Goal: Task Accomplishment & Management: Use online tool/utility

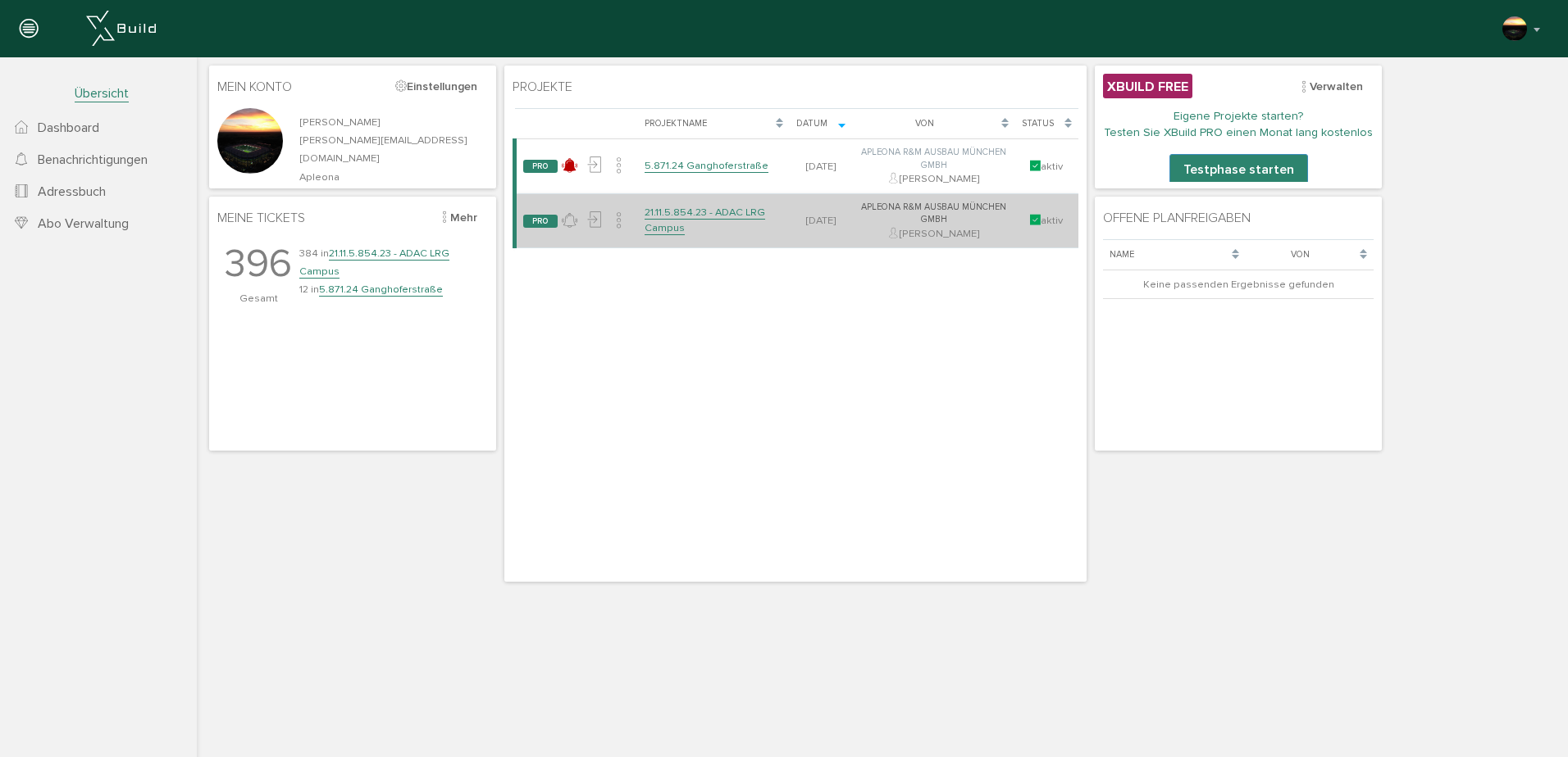
click at [690, 211] on link "21.11.5.854.23 - ADAC LRG Campus" at bounding box center [705, 220] width 120 height 29
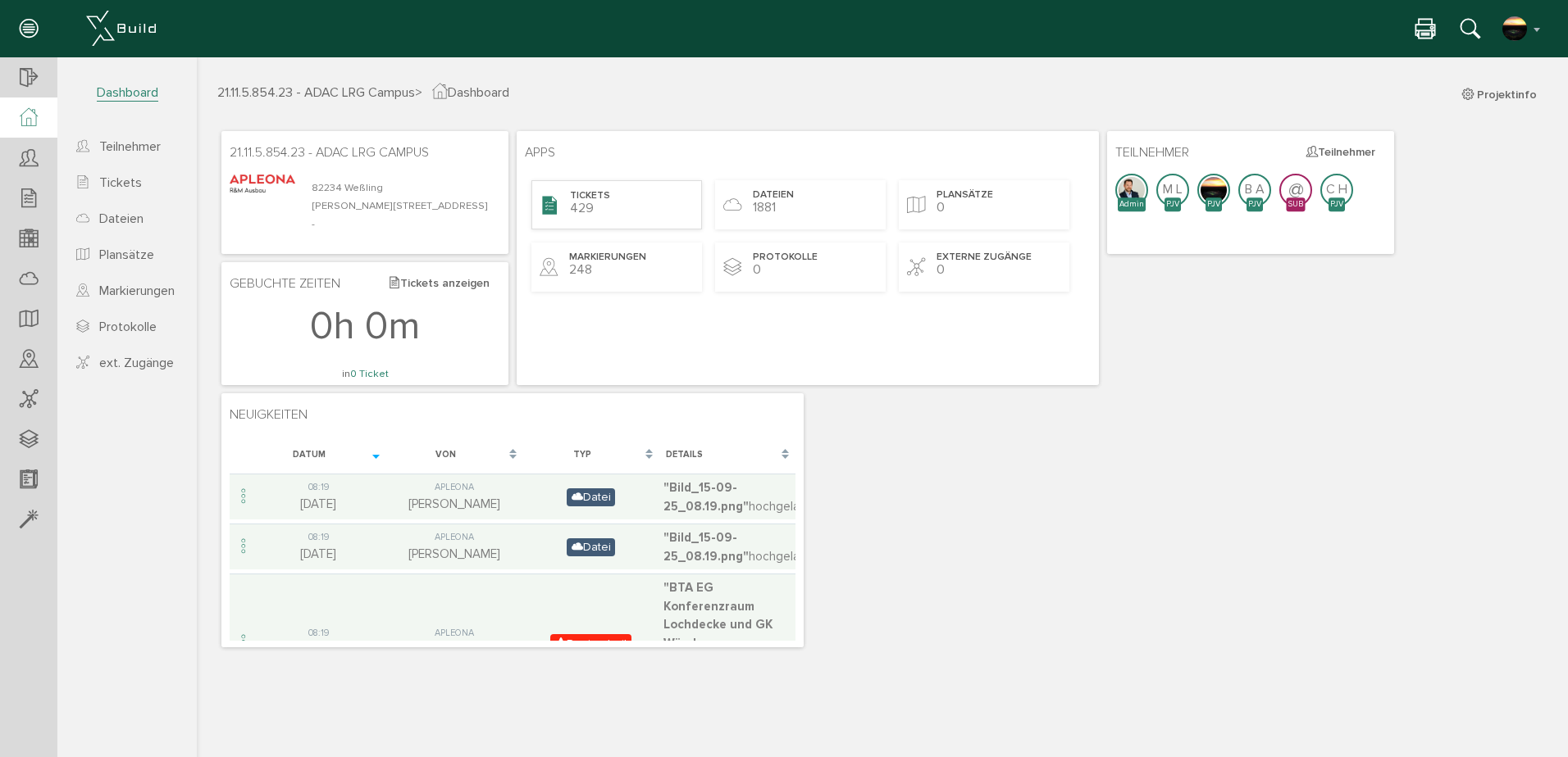
click at [593, 195] on span "Tickets" at bounding box center [590, 196] width 40 height 14
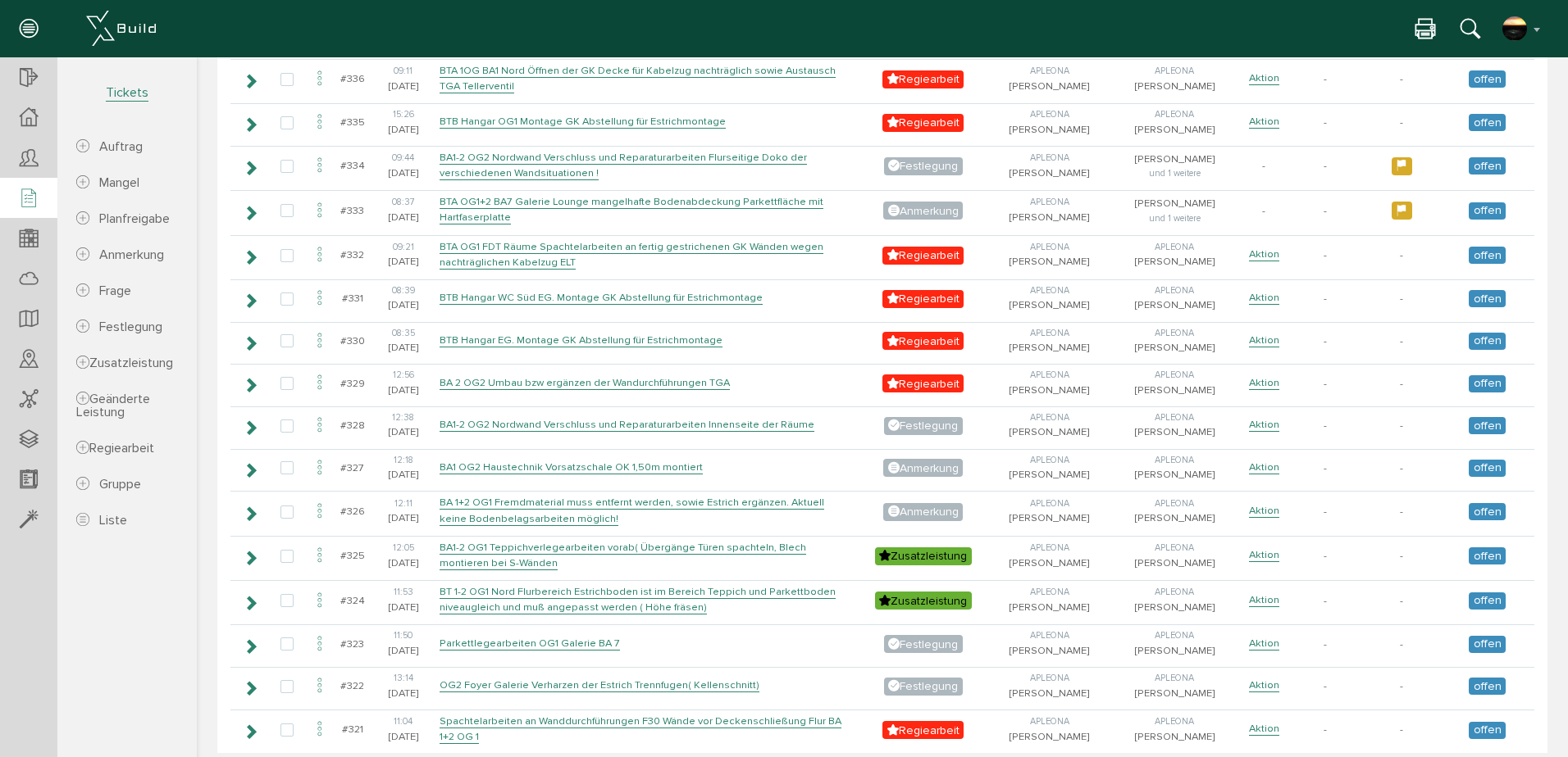
scroll to position [5163, 0]
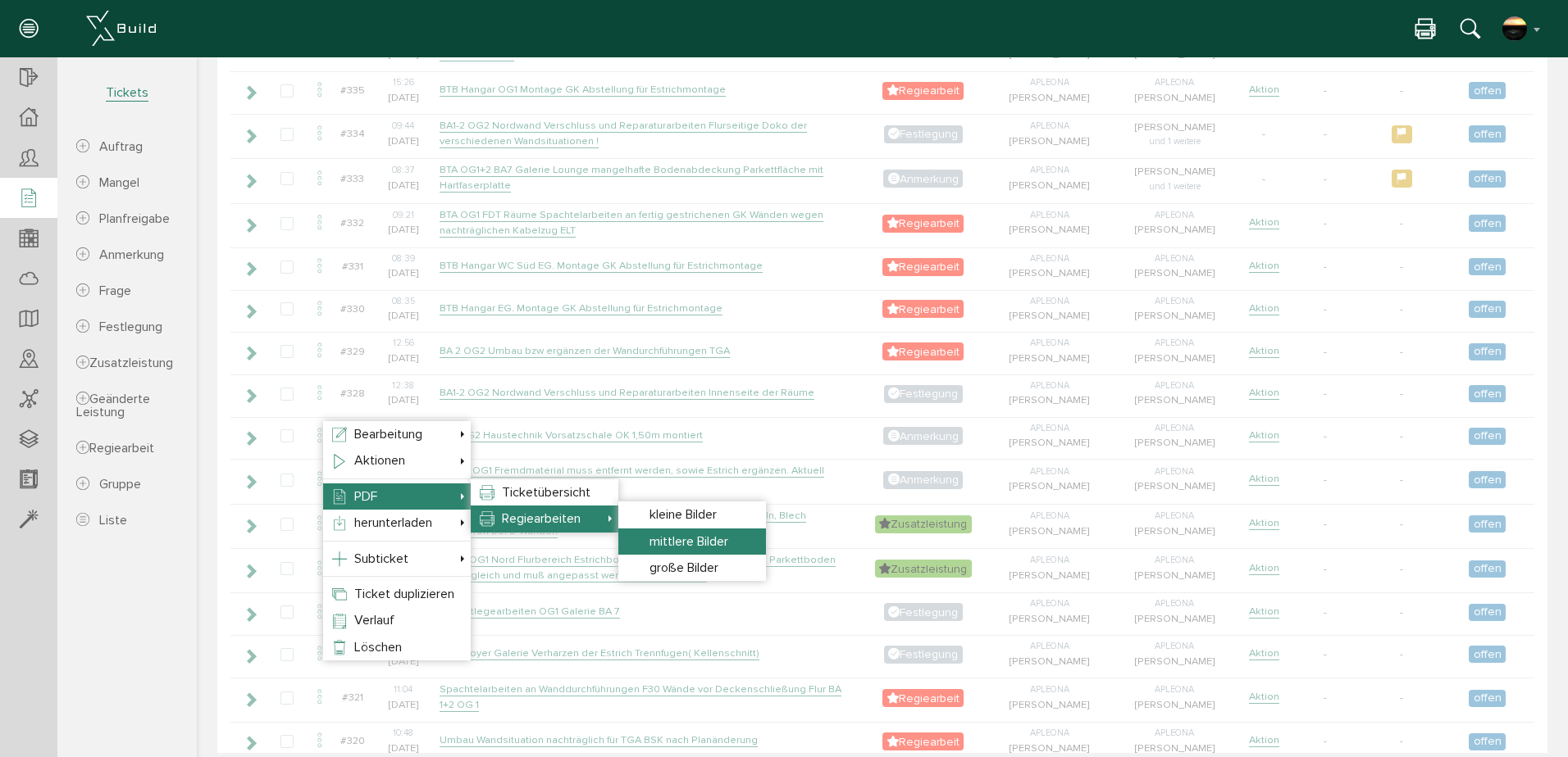
click at [695, 541] on span "mittlere Bilder" at bounding box center [688, 542] width 79 height 17
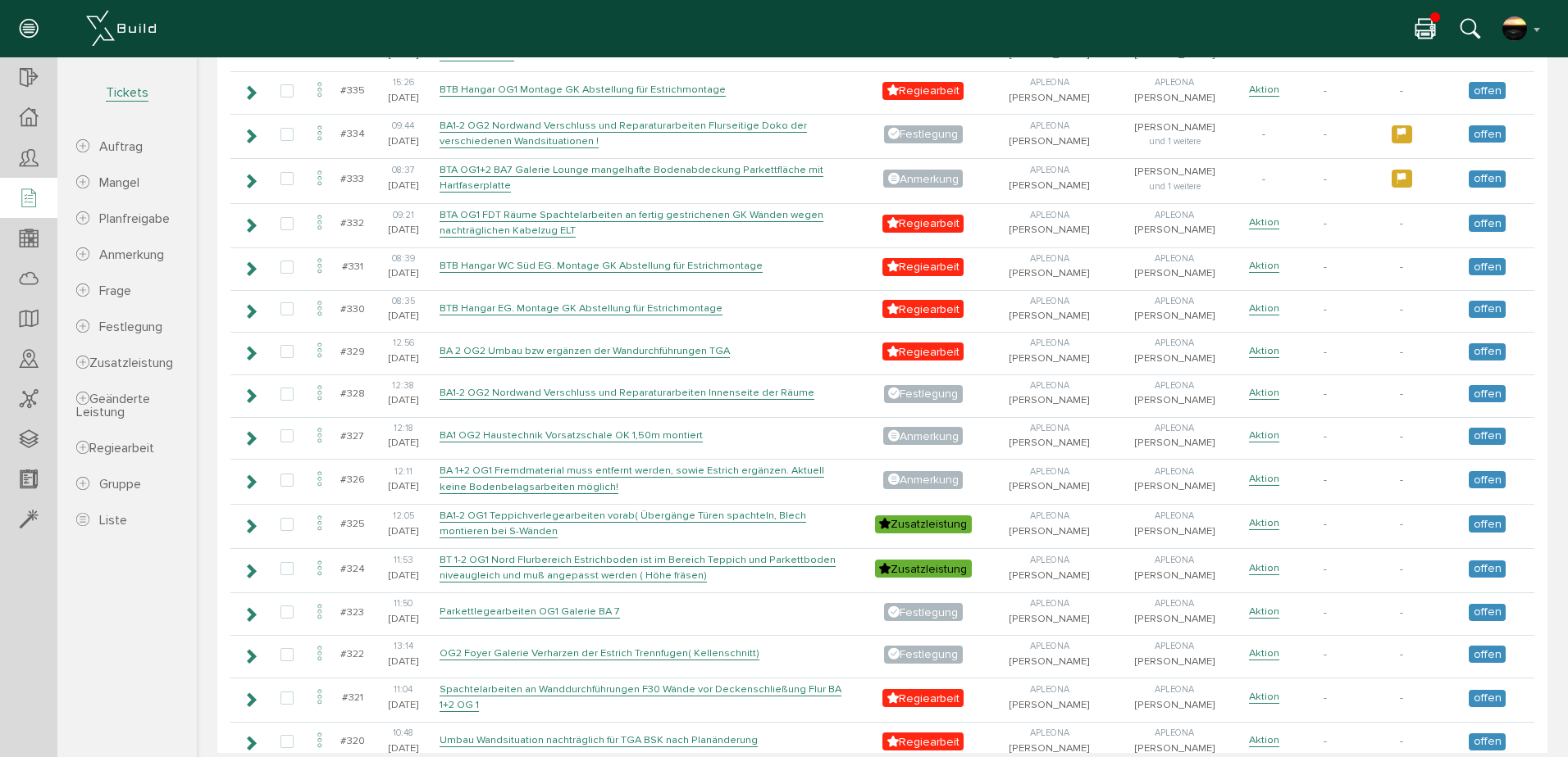
click at [1430, 24] on icon at bounding box center [1425, 30] width 20 height 24
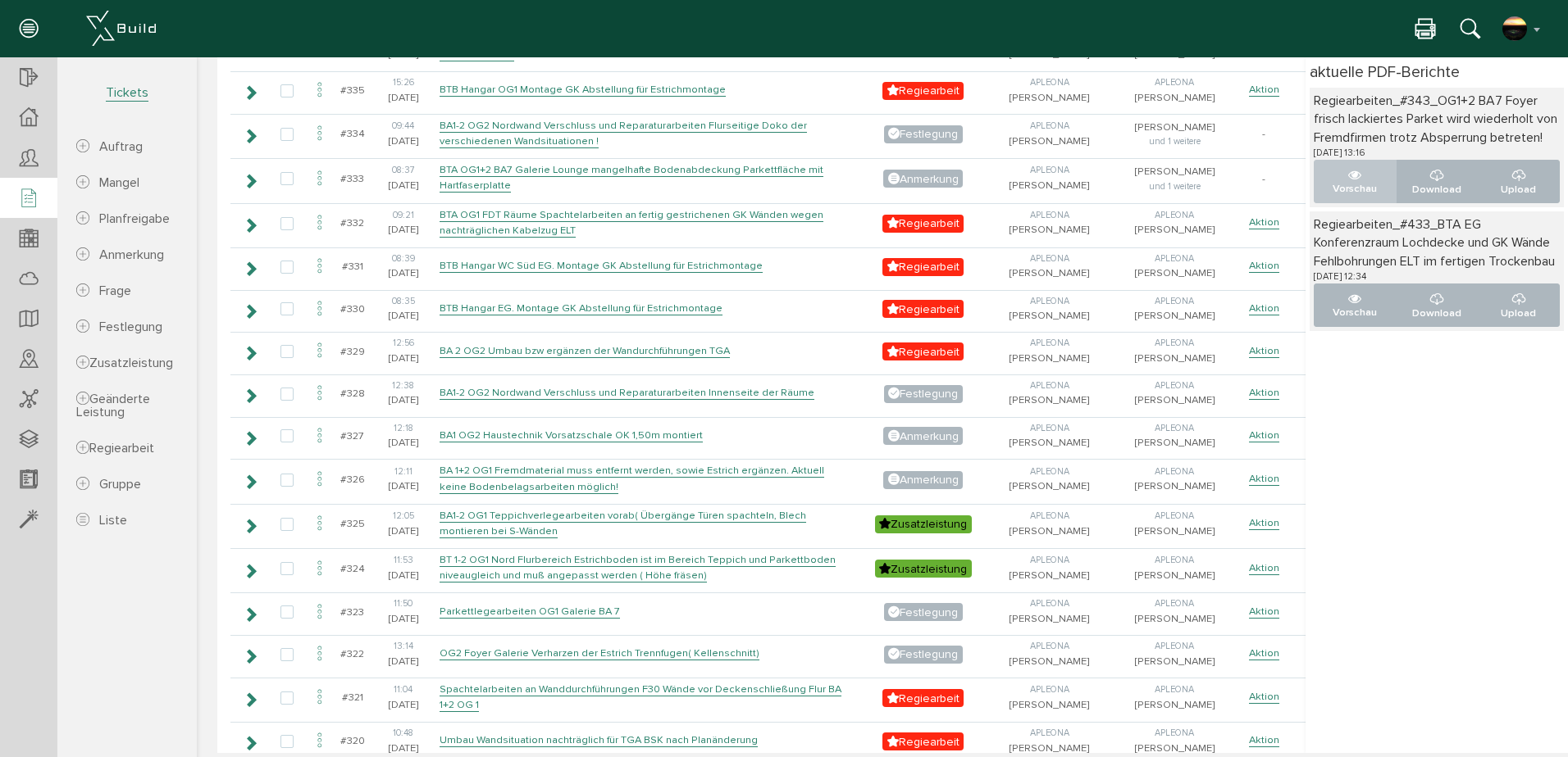
click at [1350, 175] on button "Vorschau" at bounding box center [1354, 181] width 83 height 44
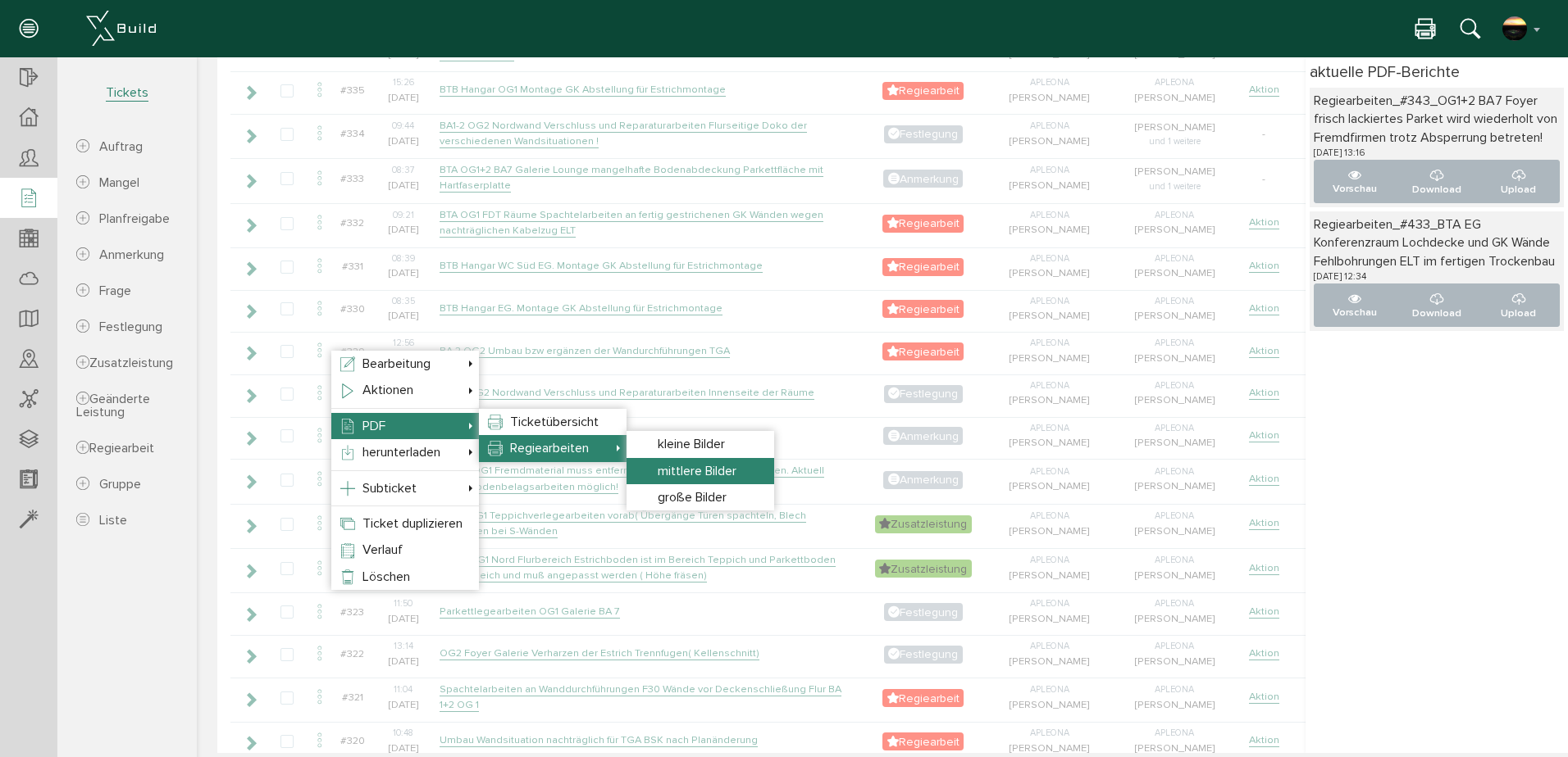
click at [692, 468] on span "mittlere Bilder" at bounding box center [697, 471] width 79 height 17
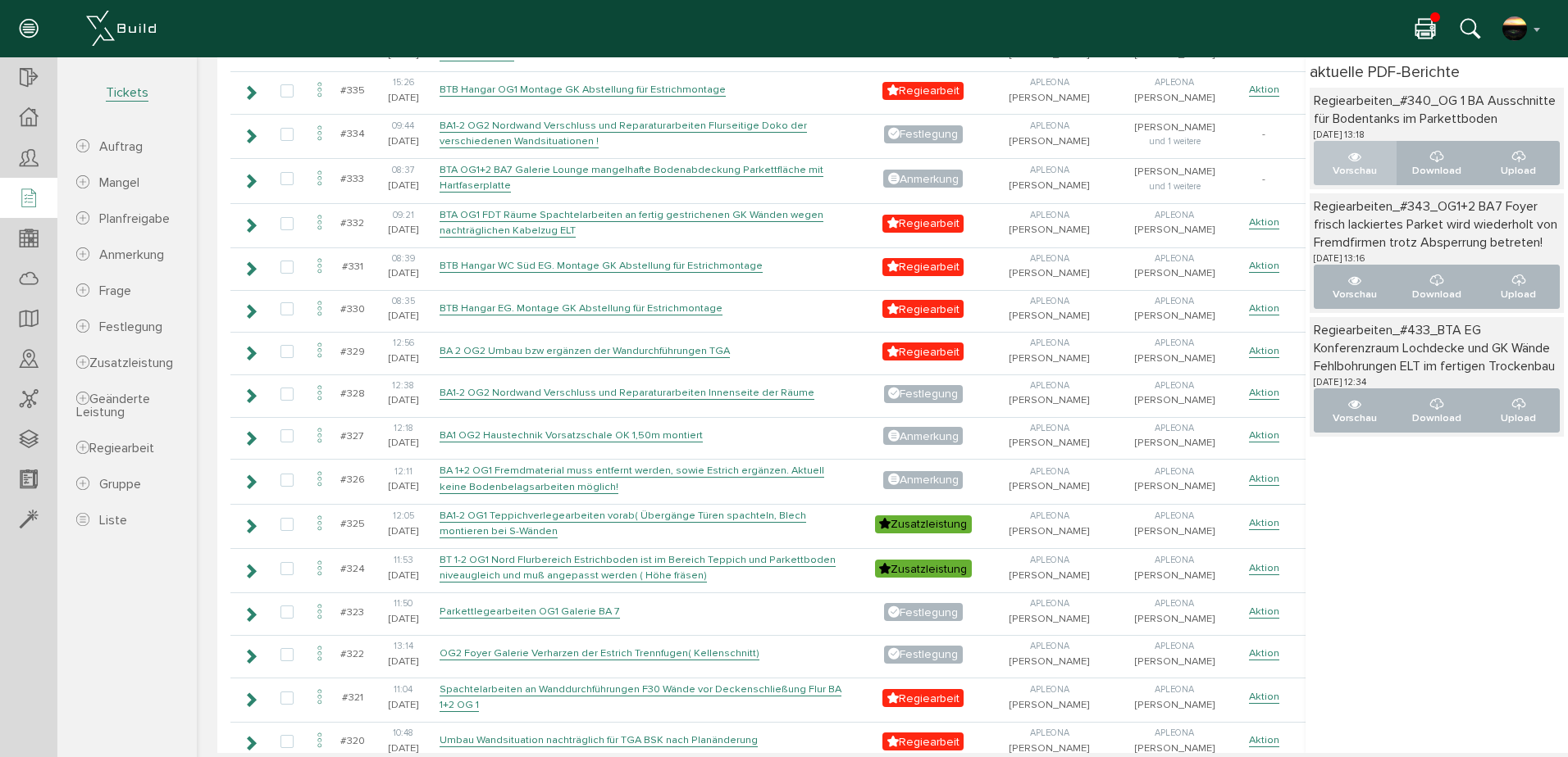
click at [1348, 160] on icon "..." at bounding box center [1354, 157] width 13 height 13
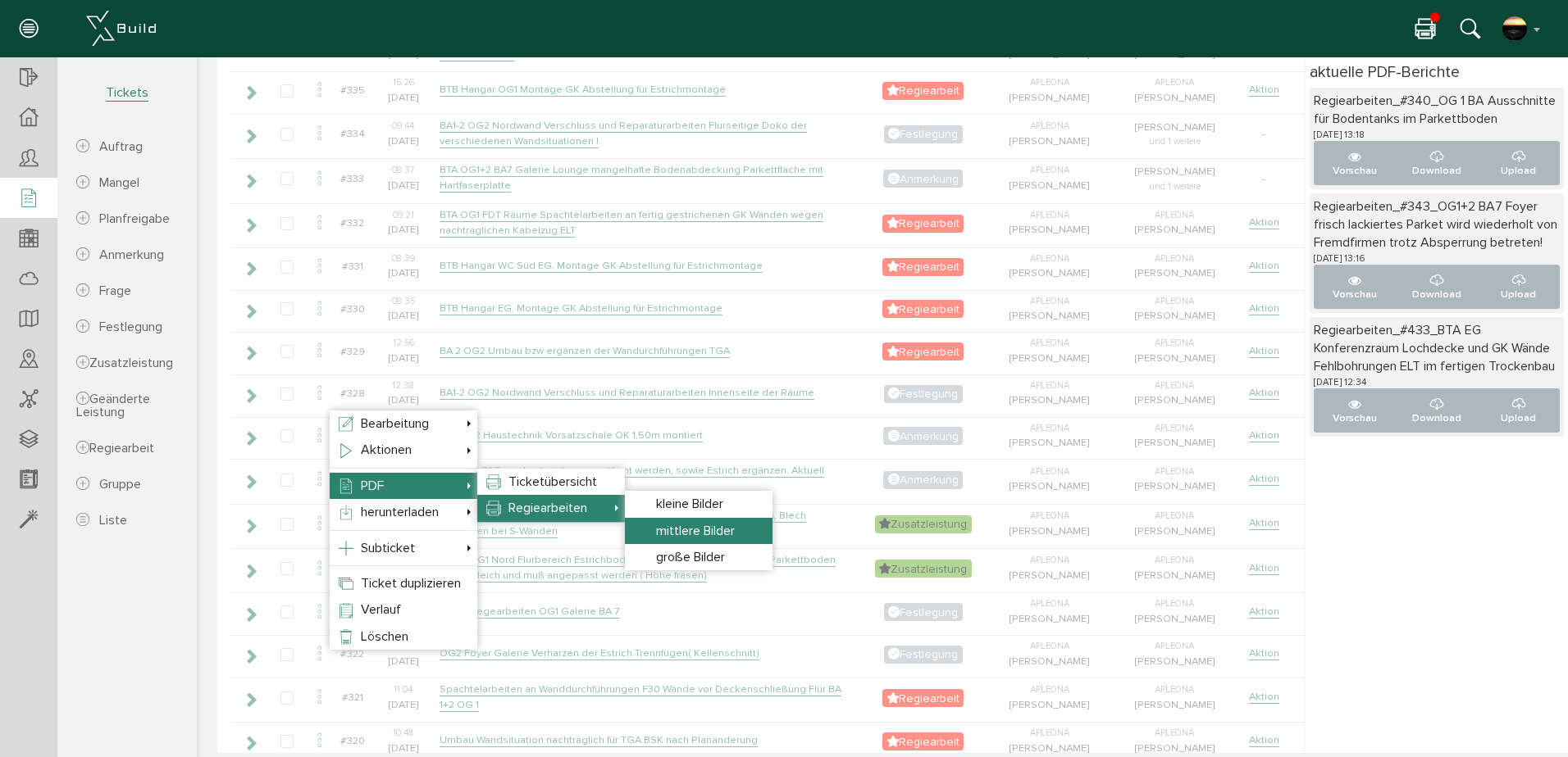
click at [703, 523] on span "mittlere Bilder" at bounding box center [695, 531] width 79 height 17
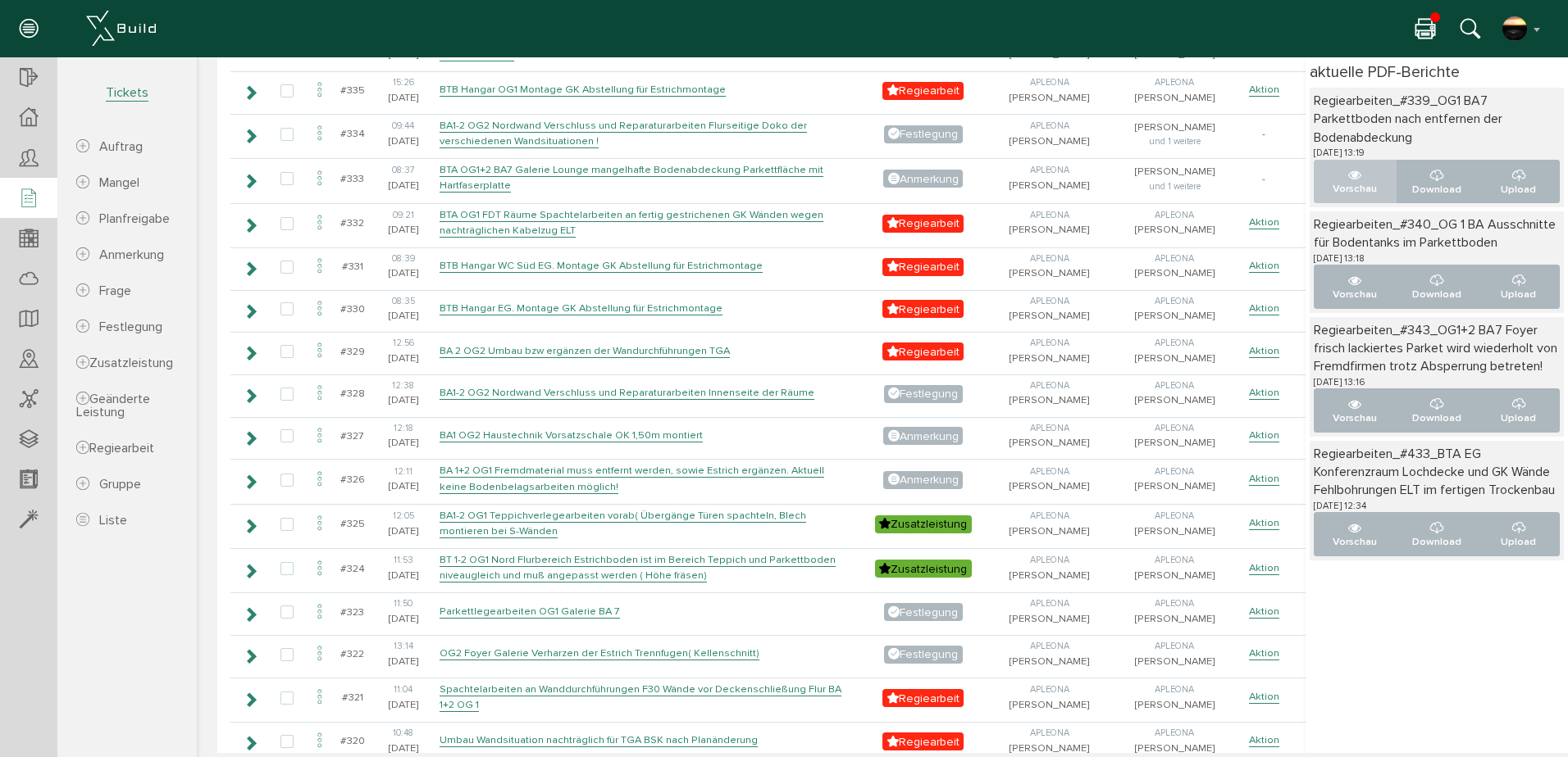
click at [1352, 180] on button "Vorschau" at bounding box center [1354, 181] width 83 height 44
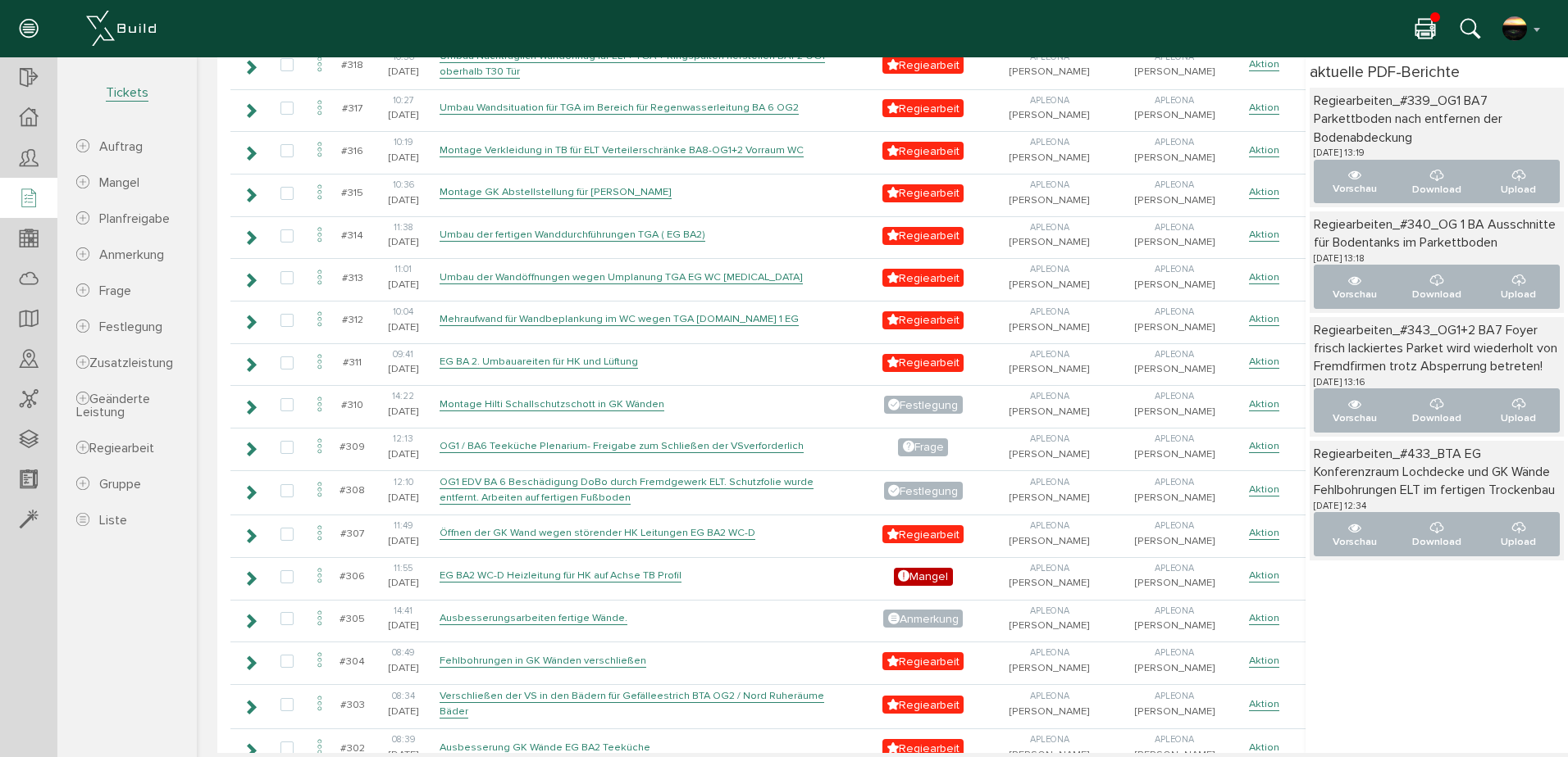
scroll to position [6119, 0]
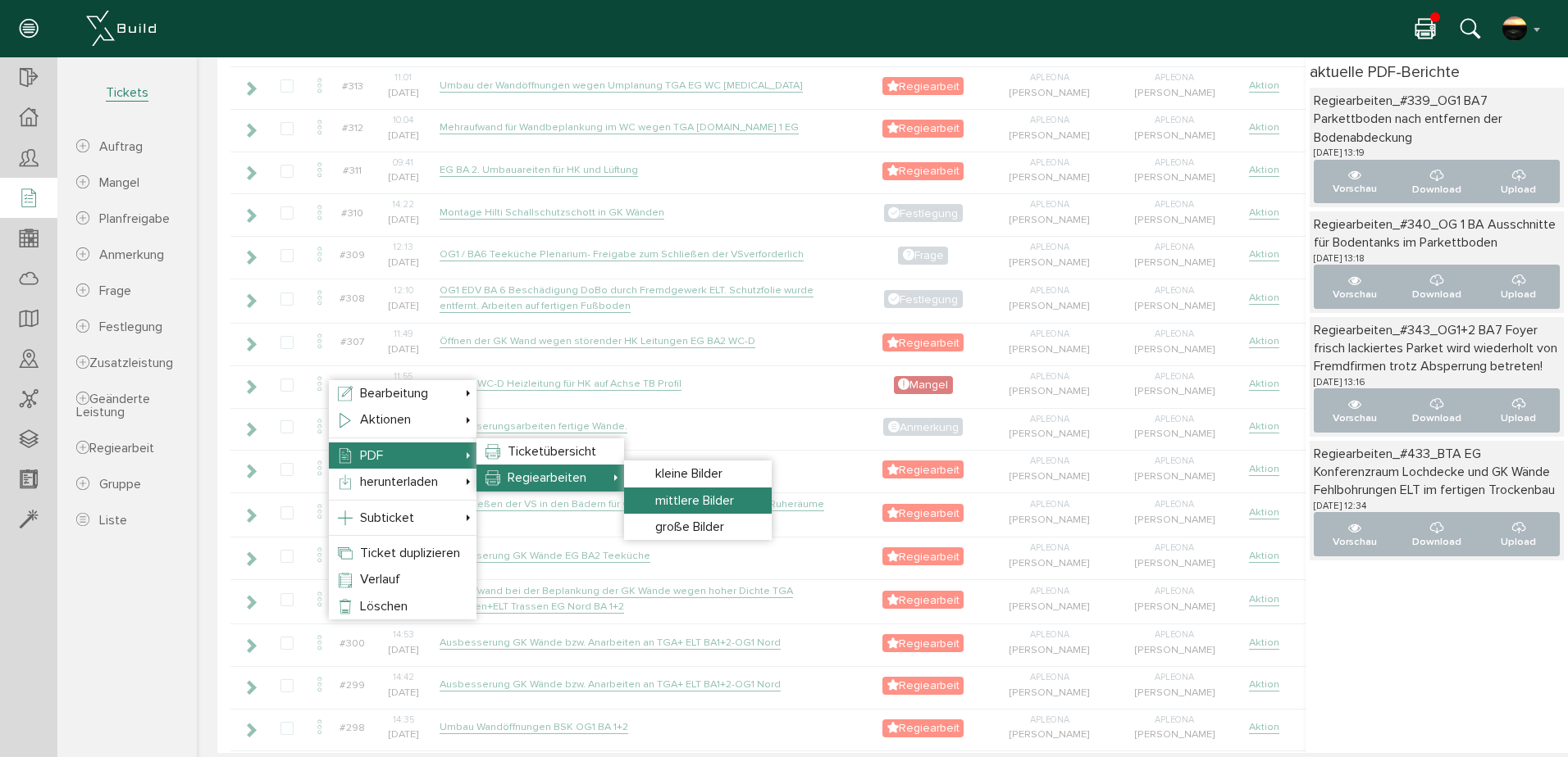
click at [692, 491] on li "mittlere Bilder" at bounding box center [697, 501] width 147 height 26
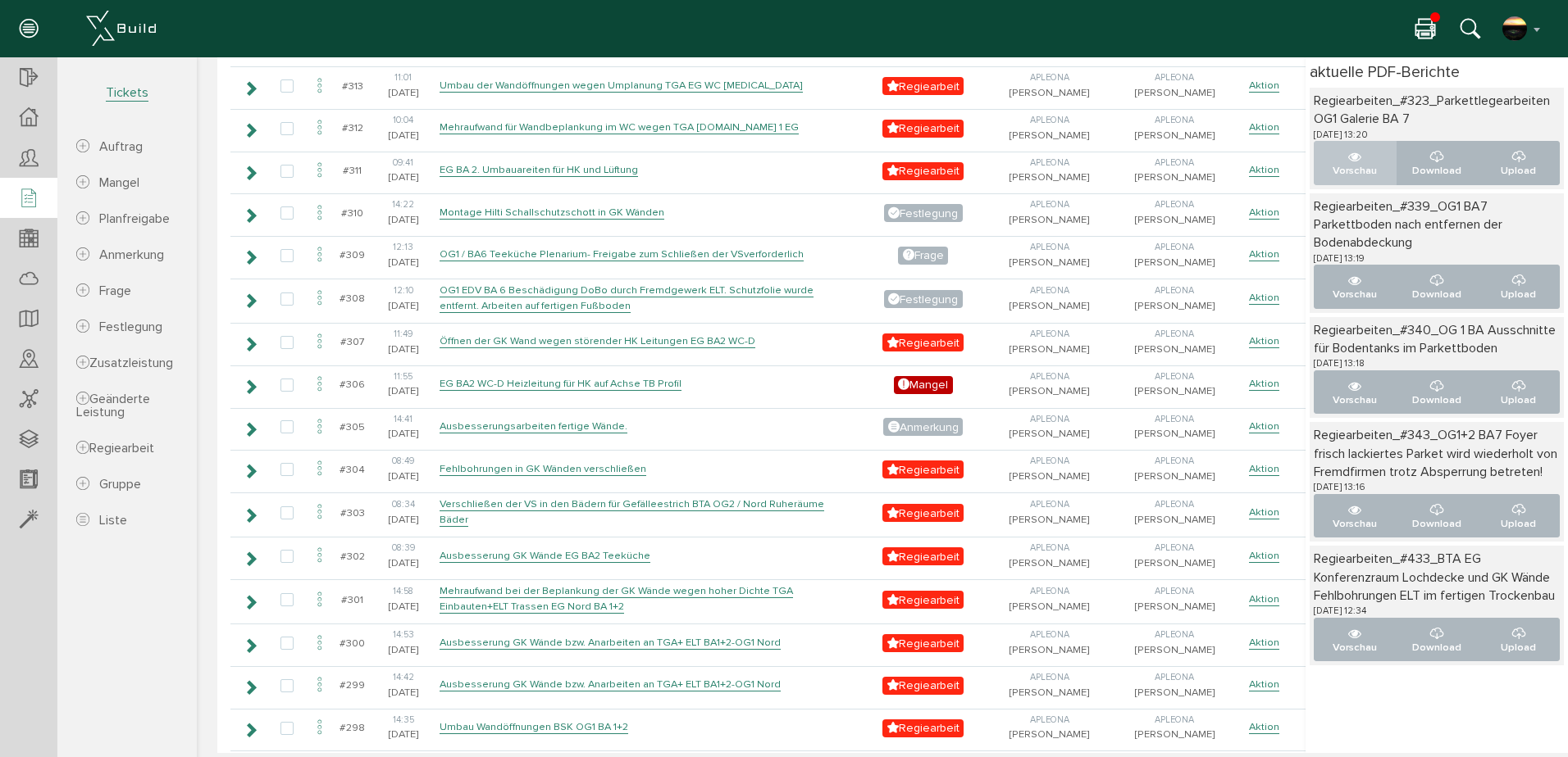
click at [1352, 156] on button "Vorschau" at bounding box center [1354, 163] width 83 height 44
